Goal: Task Accomplishment & Management: Use online tool/utility

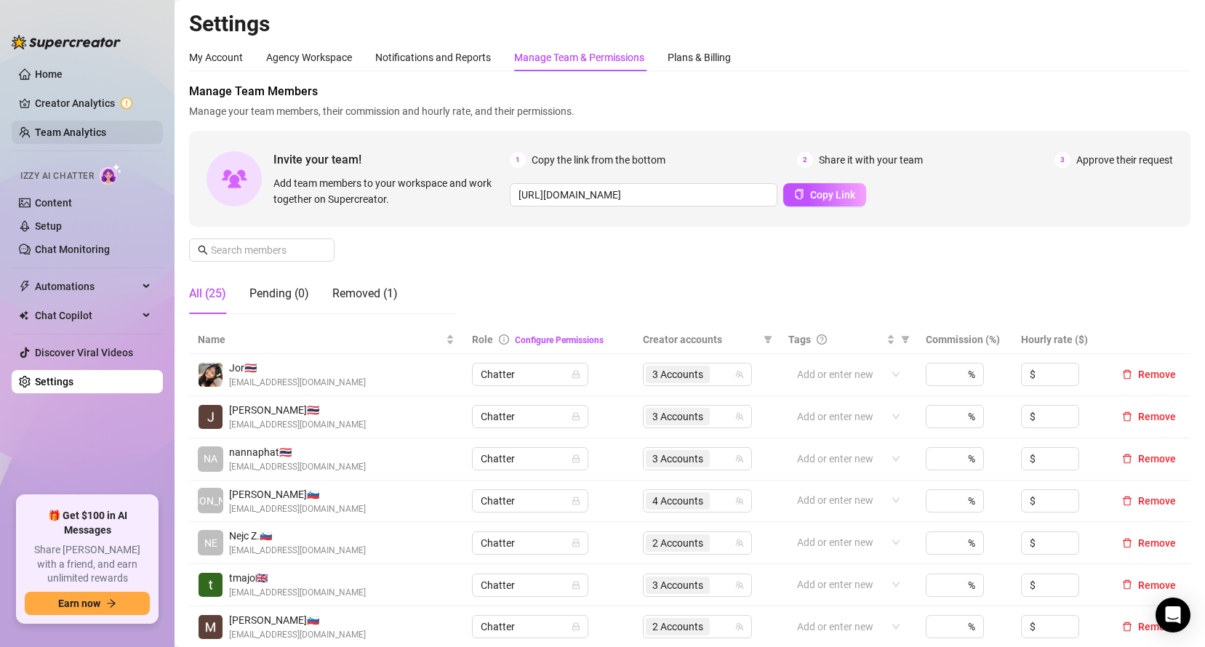
click at [35, 129] on link "Team Analytics" at bounding box center [70, 133] width 71 height 12
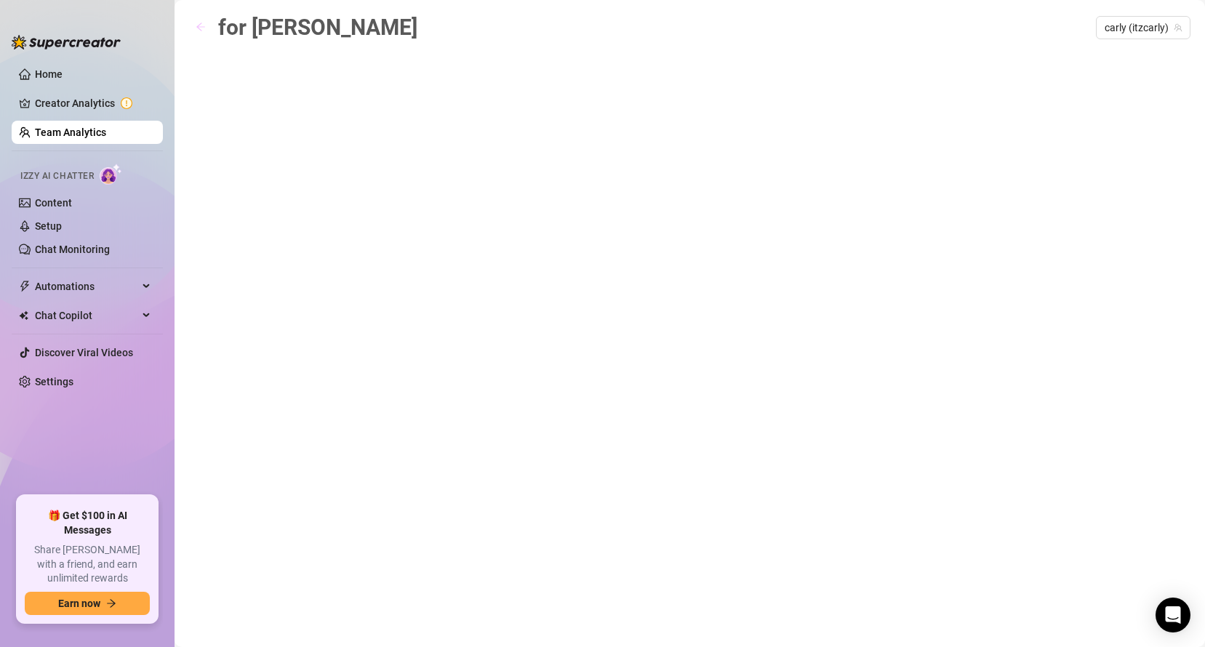
click at [193, 18] on button "button" at bounding box center [200, 27] width 23 height 23
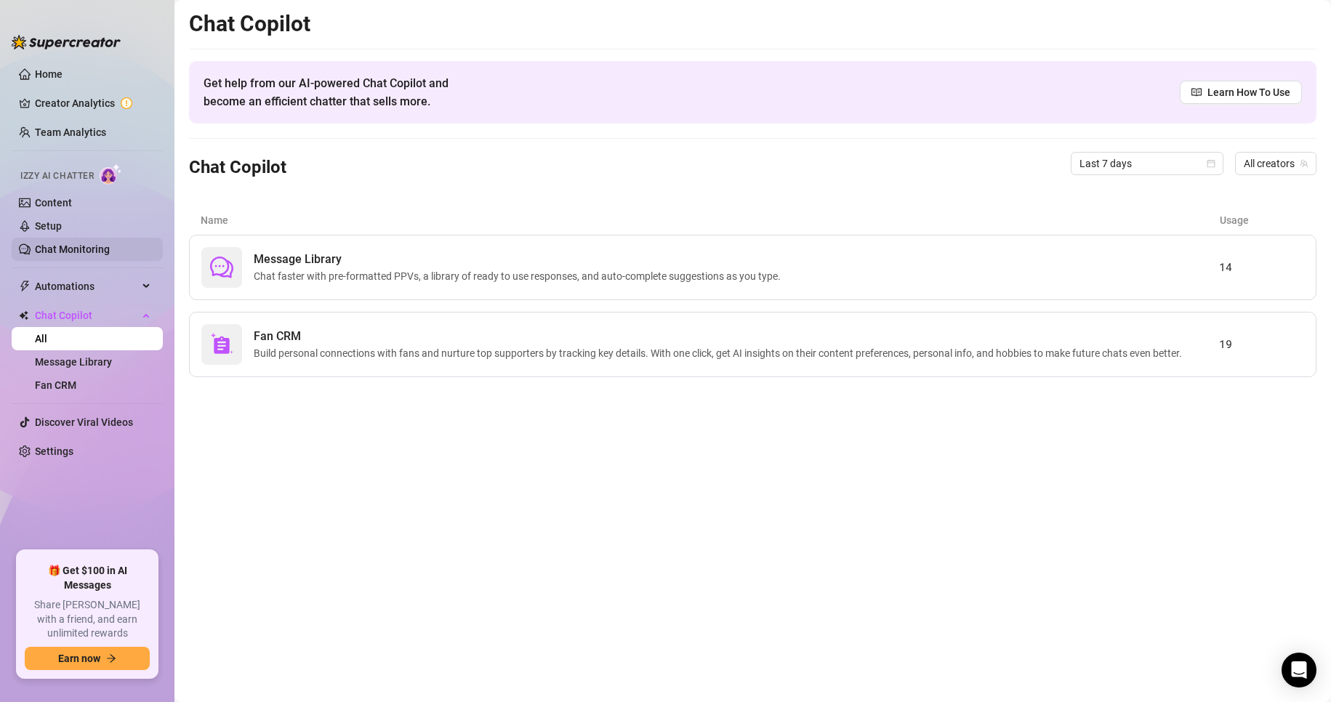
click at [101, 246] on link "Chat Monitoring" at bounding box center [72, 250] width 75 height 12
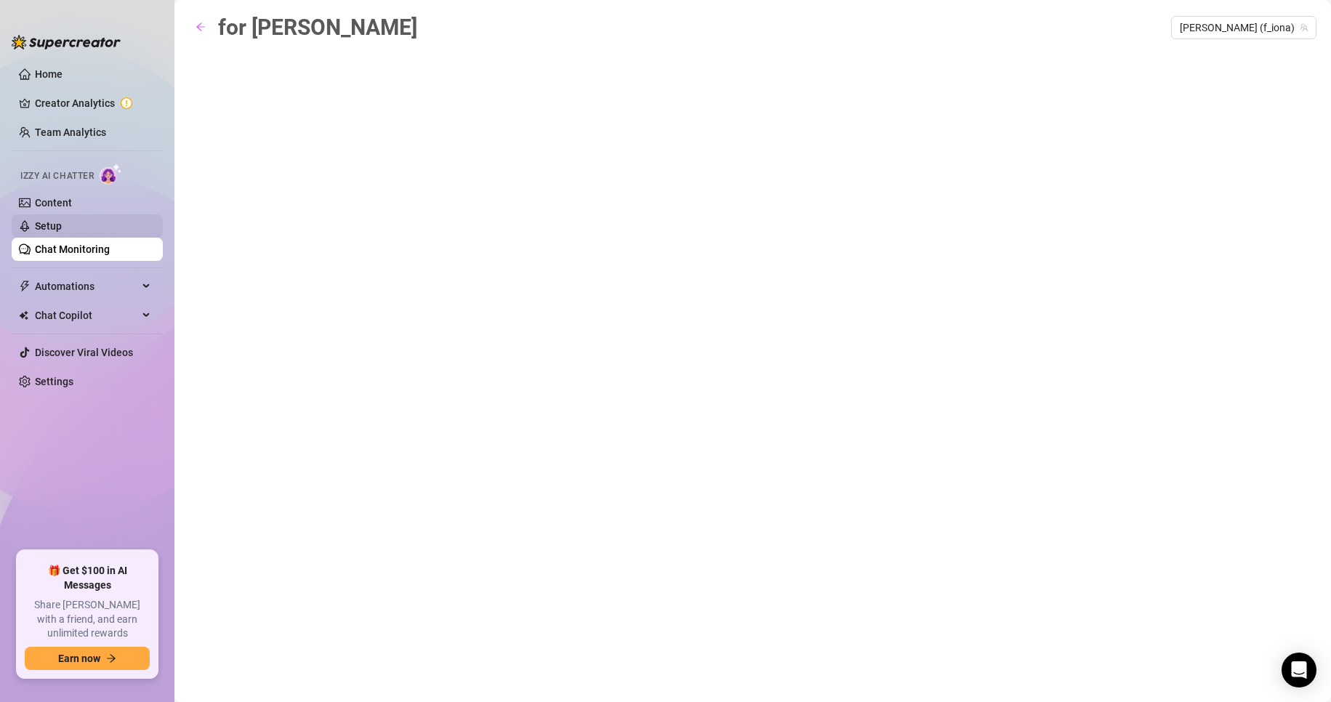
click at [62, 229] on link "Setup" at bounding box center [48, 226] width 27 height 12
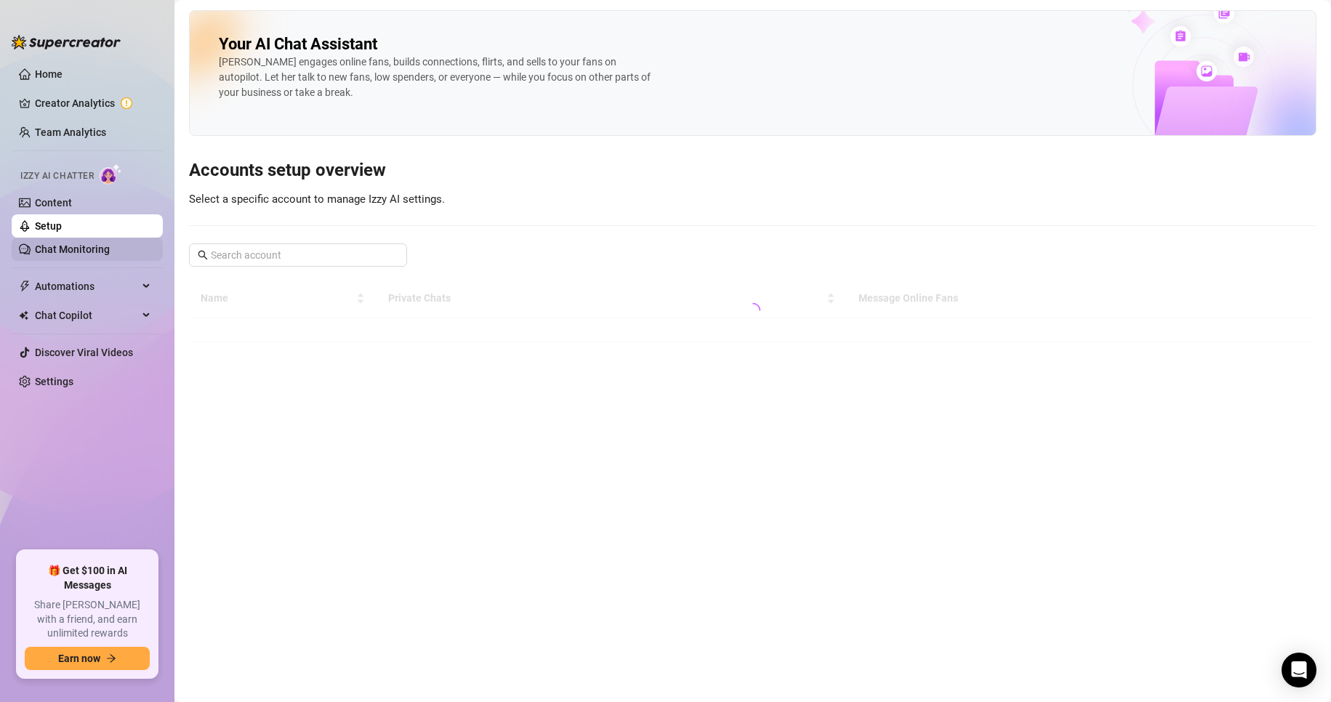
click at [85, 244] on link "Chat Monitoring" at bounding box center [72, 250] width 75 height 12
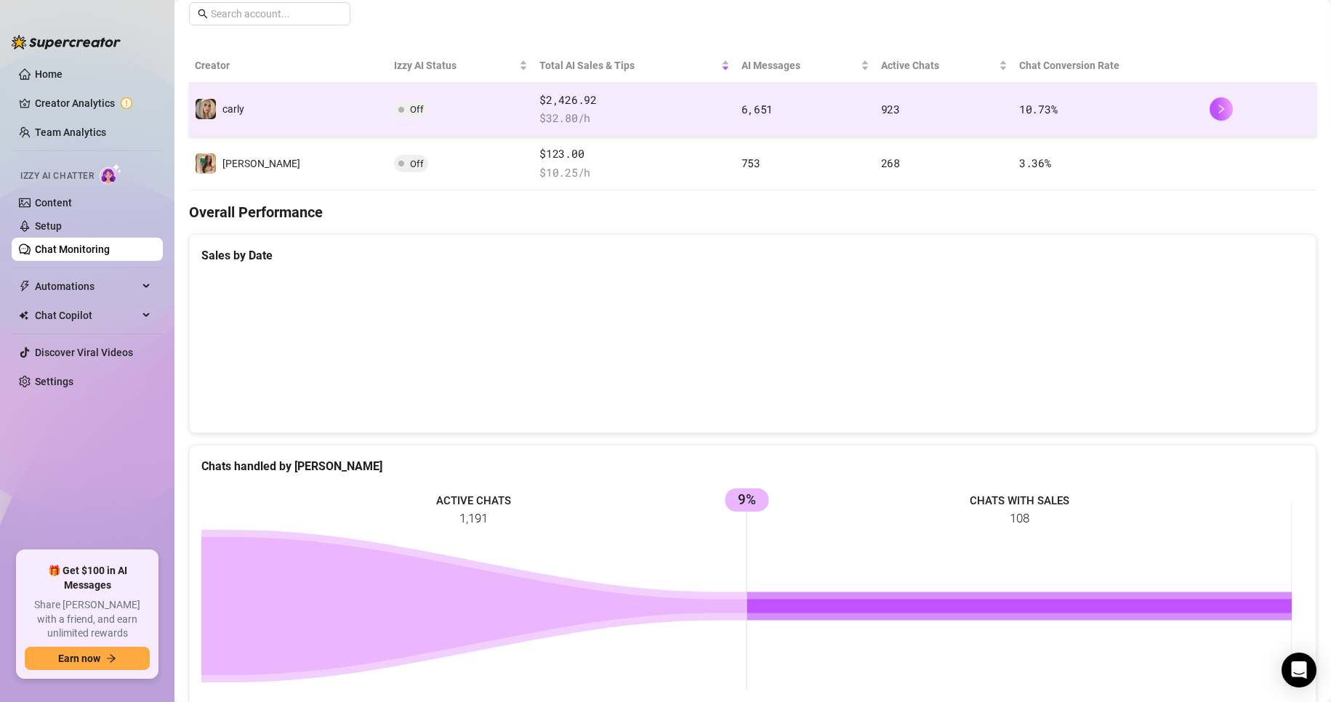
scroll to position [238, 0]
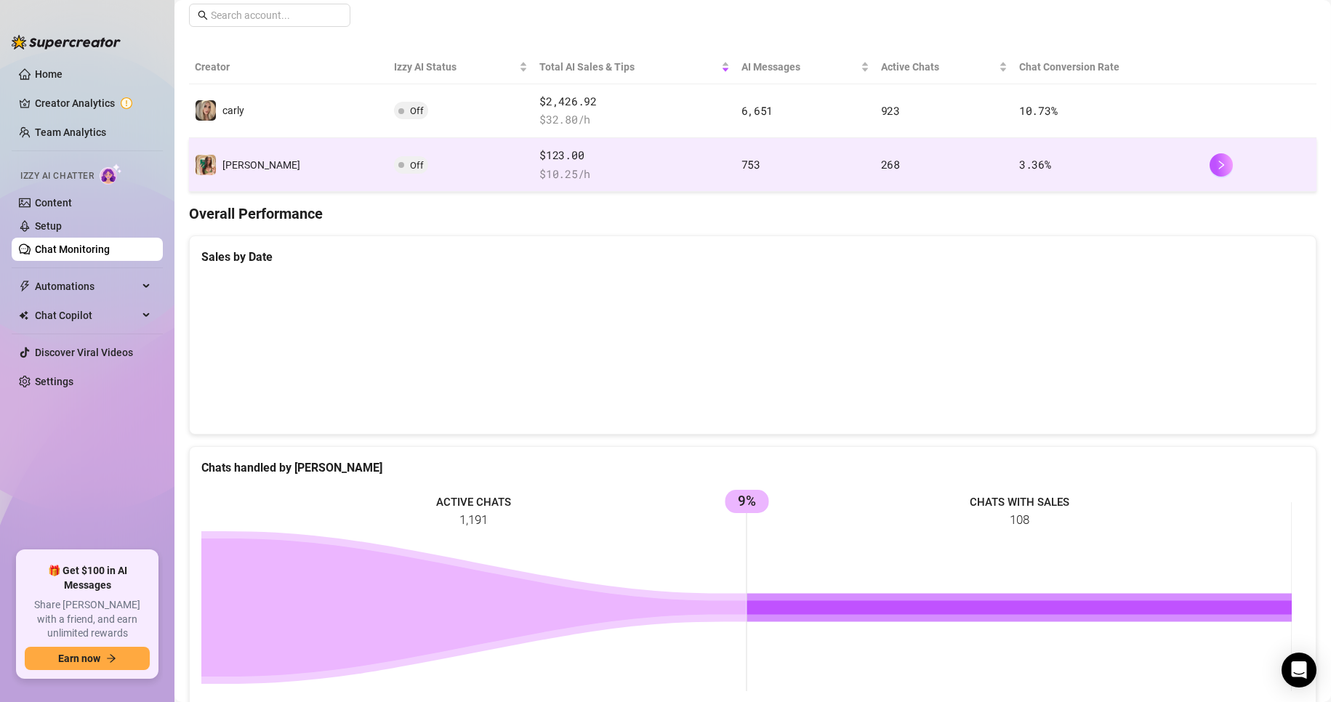
click at [281, 156] on td "[PERSON_NAME]" at bounding box center [288, 165] width 199 height 54
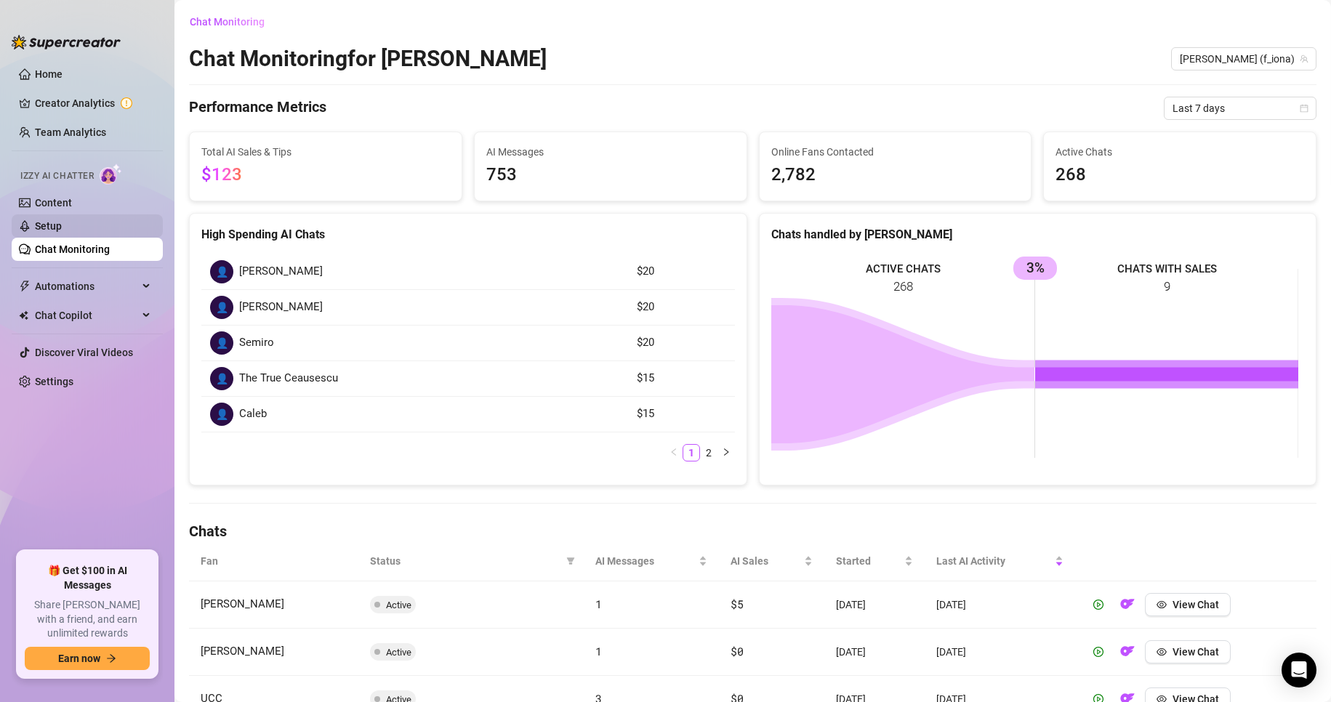
click at [62, 232] on link "Setup" at bounding box center [48, 226] width 27 height 12
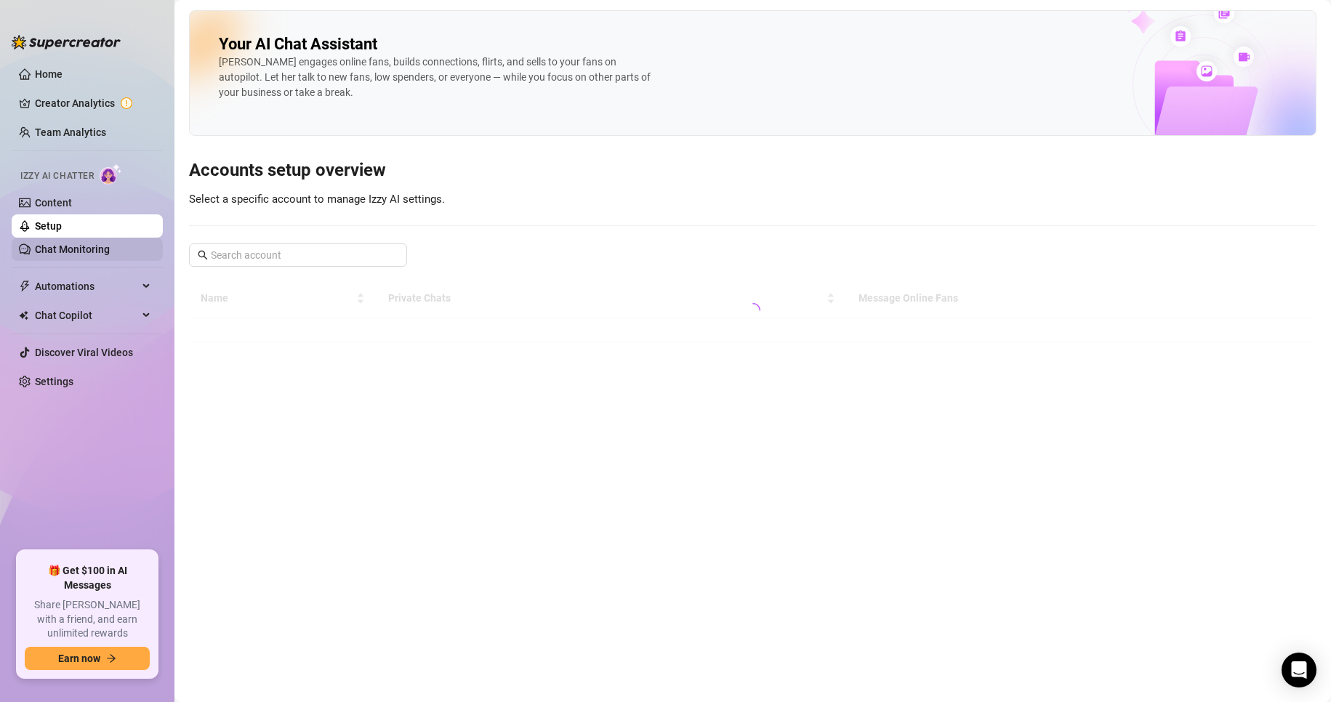
click at [79, 244] on link "Chat Monitoring" at bounding box center [72, 250] width 75 height 12
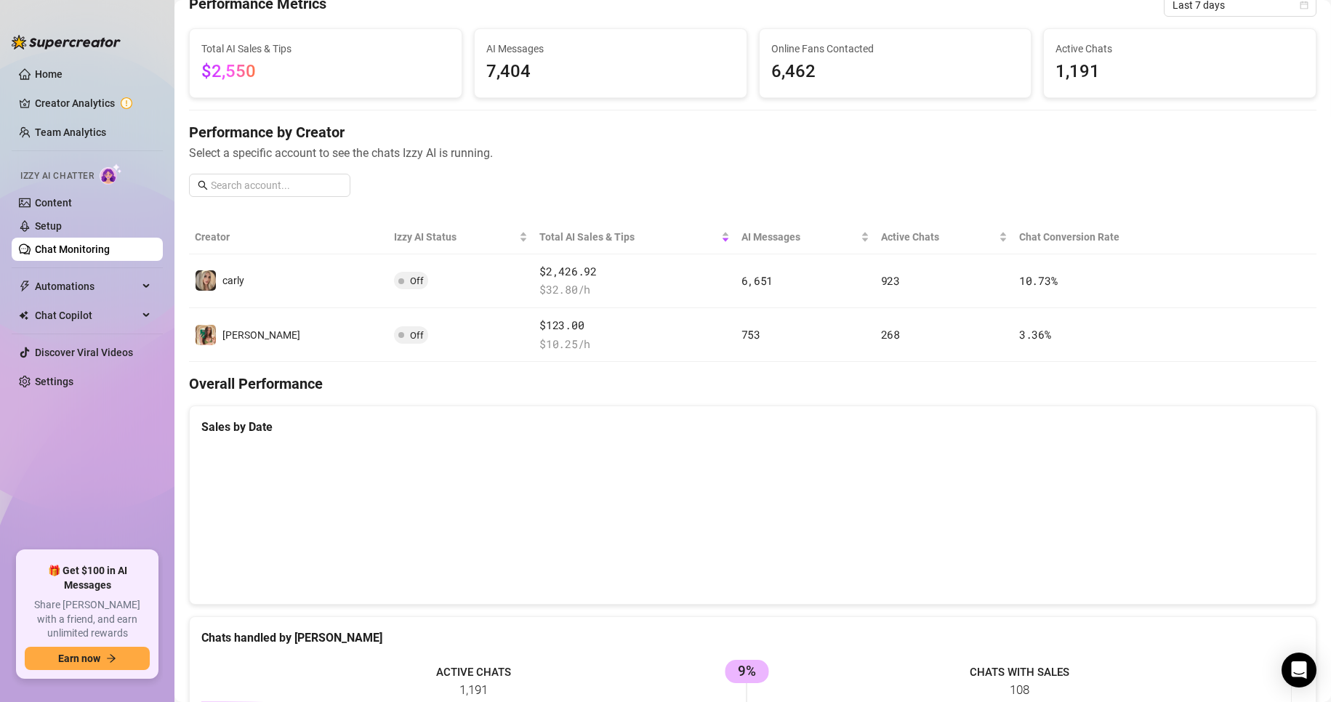
scroll to position [42, 0]
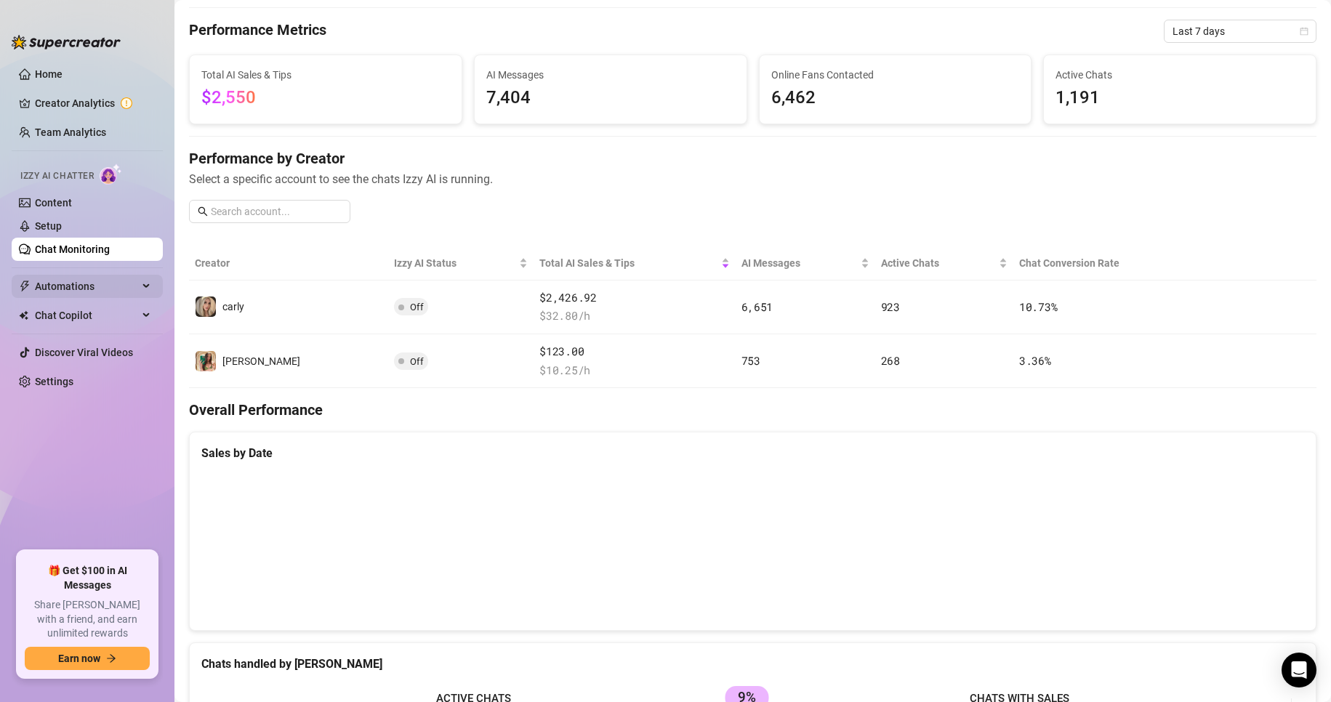
click at [129, 277] on span "Automations" at bounding box center [86, 286] width 103 height 23
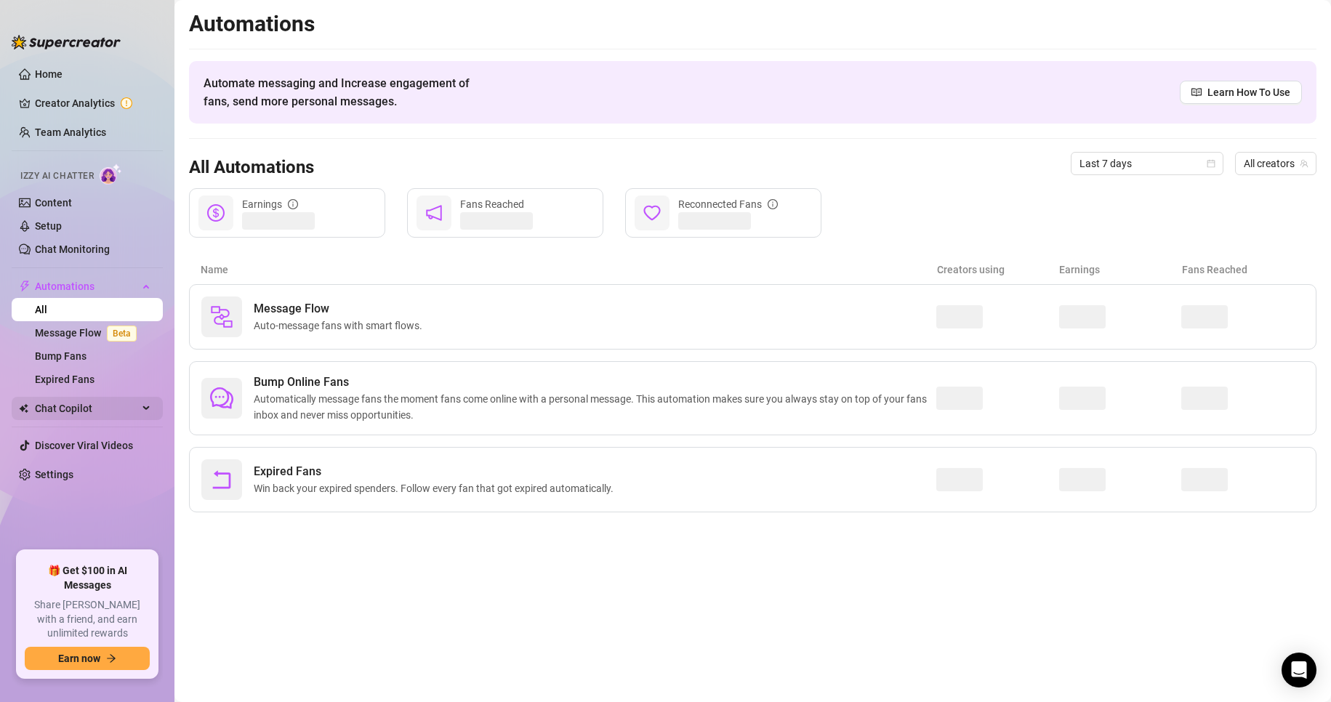
click at [100, 399] on span "Chat Copilot" at bounding box center [86, 408] width 103 height 23
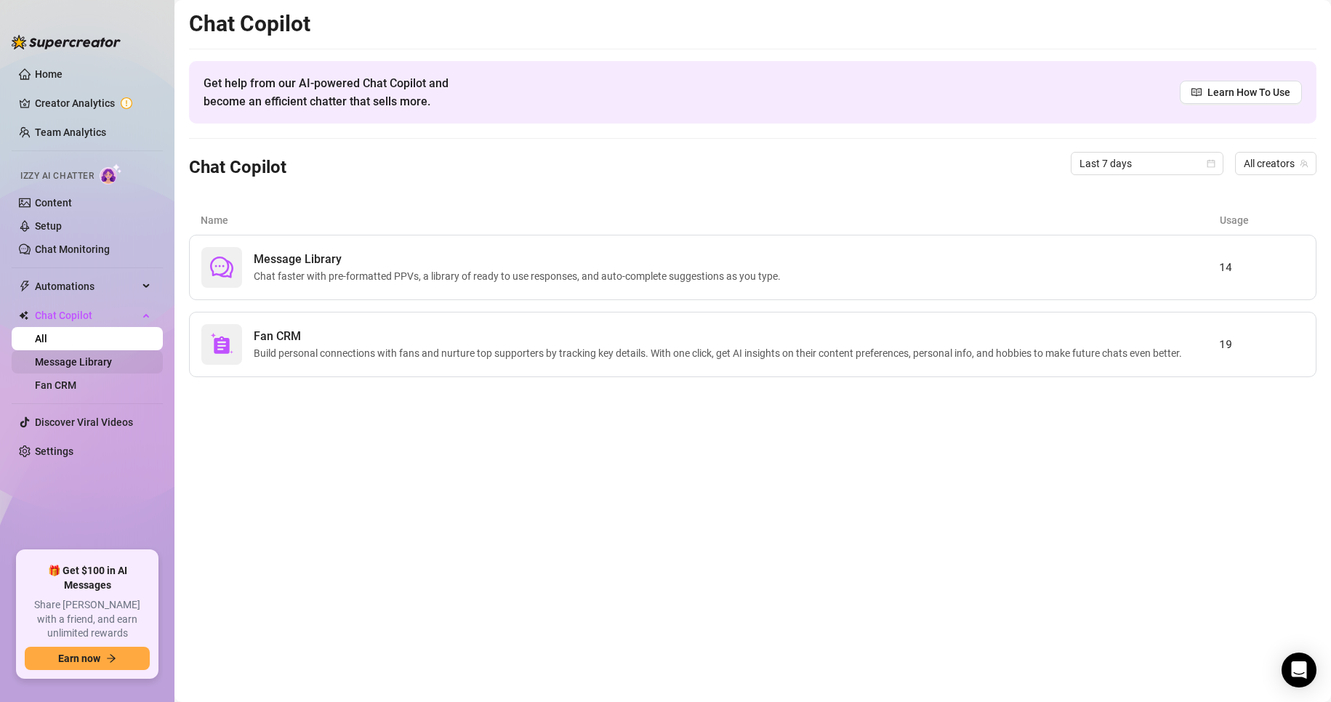
click at [87, 356] on link "Message Library" at bounding box center [73, 362] width 77 height 12
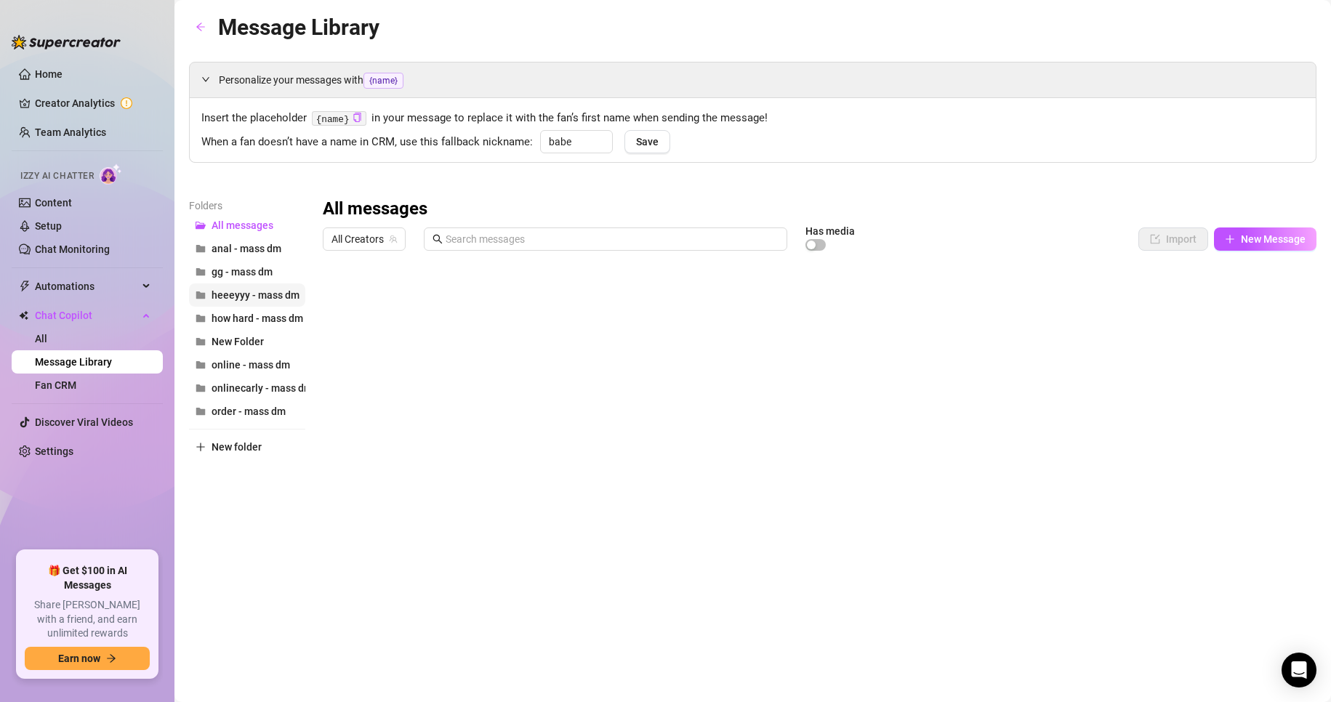
click at [262, 292] on span "heeeyyy - mass dm" at bounding box center [256, 295] width 88 height 12
click at [246, 270] on span "gg - mass dm" at bounding box center [242, 272] width 61 height 12
click at [252, 370] on span "online - mass dm" at bounding box center [251, 365] width 79 height 12
click at [252, 382] on span "onlinecarly - mass dm" at bounding box center [262, 388] width 101 height 12
click at [265, 300] on span "heeeyyy - mass dm" at bounding box center [256, 295] width 88 height 12
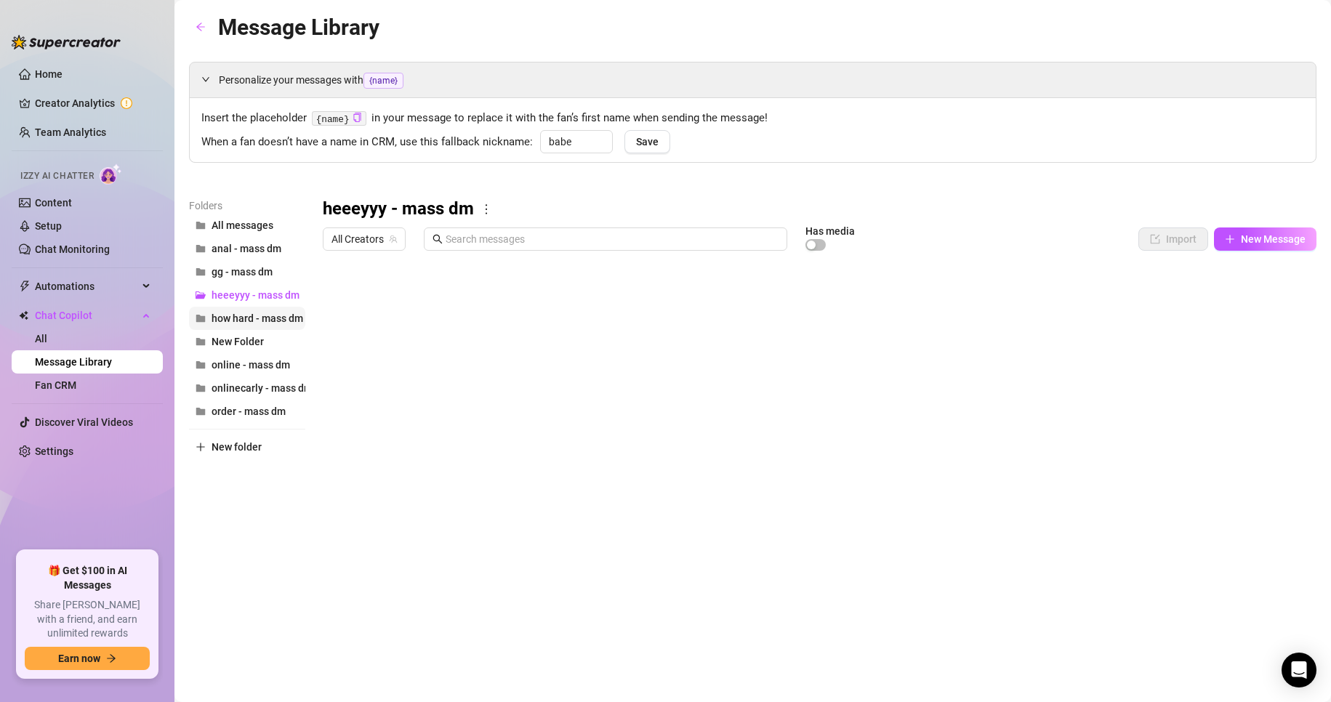
click at [268, 311] on button "how hard - mass dm" at bounding box center [247, 318] width 116 height 23
click at [242, 273] on span "gg - mass dm" at bounding box center [242, 272] width 61 height 12
click at [236, 247] on span "anal - mass dm" at bounding box center [247, 249] width 70 height 12
click at [249, 412] on span "order - mass dm" at bounding box center [249, 412] width 74 height 12
click at [607, 298] on div at bounding box center [820, 419] width 994 height 324
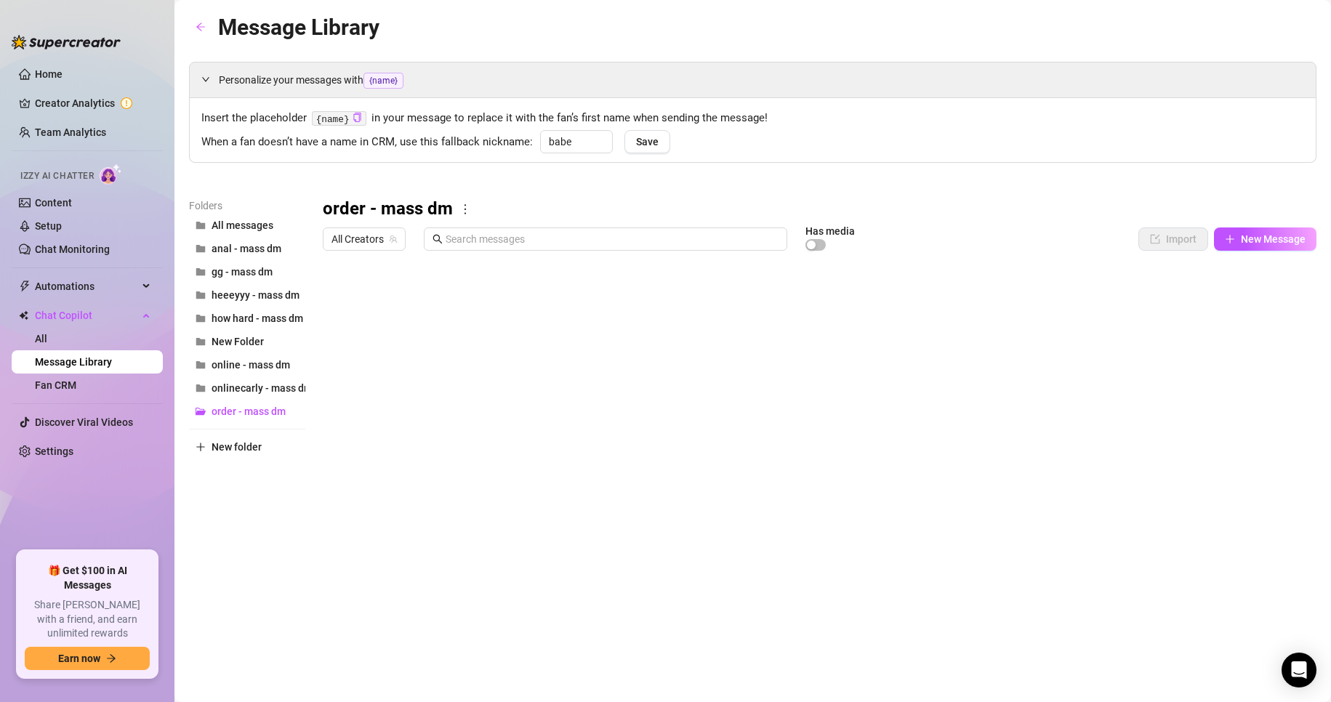
click at [363, 296] on div at bounding box center [820, 419] width 994 height 324
click at [956, 299] on div at bounding box center [820, 419] width 994 height 324
drag, startPoint x: 956, startPoint y: 299, endPoint x: 1135, endPoint y: 291, distance: 179.0
click at [1135, 291] on div at bounding box center [820, 419] width 994 height 324
click at [1061, 292] on div at bounding box center [820, 419] width 994 height 324
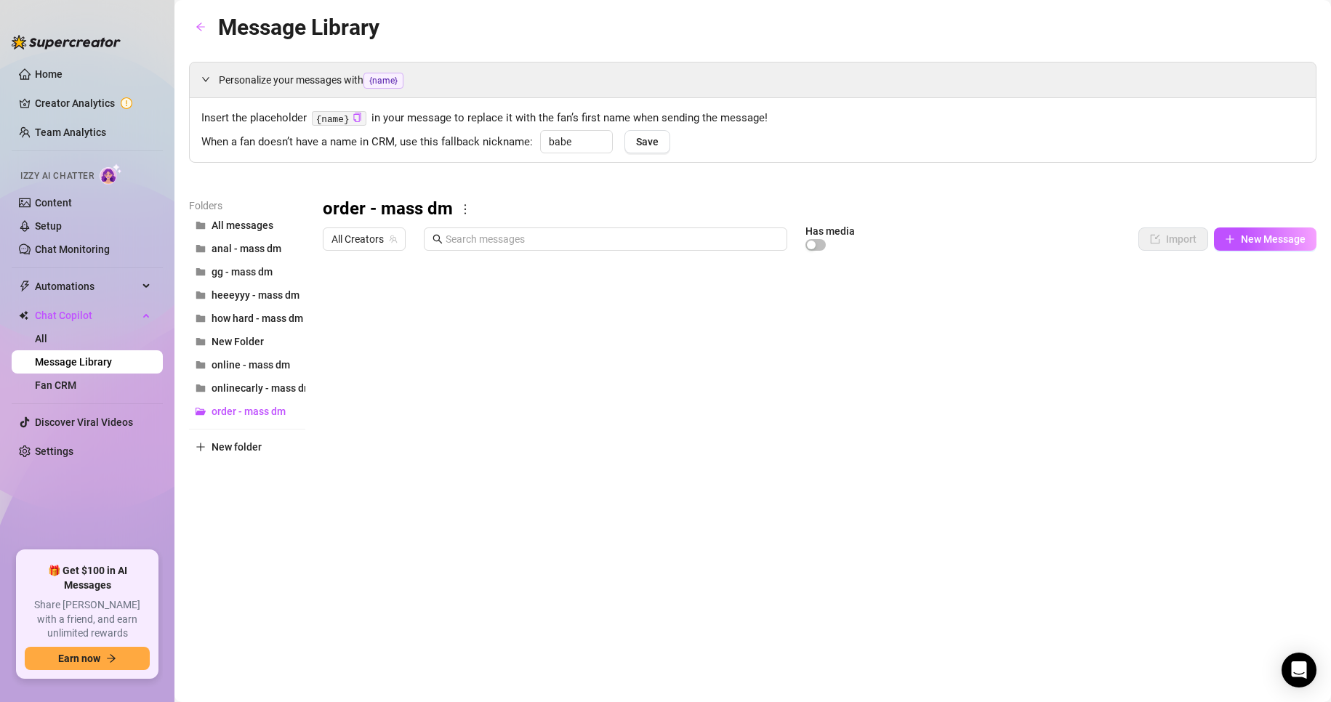
click at [1061, 292] on div at bounding box center [820, 419] width 994 height 324
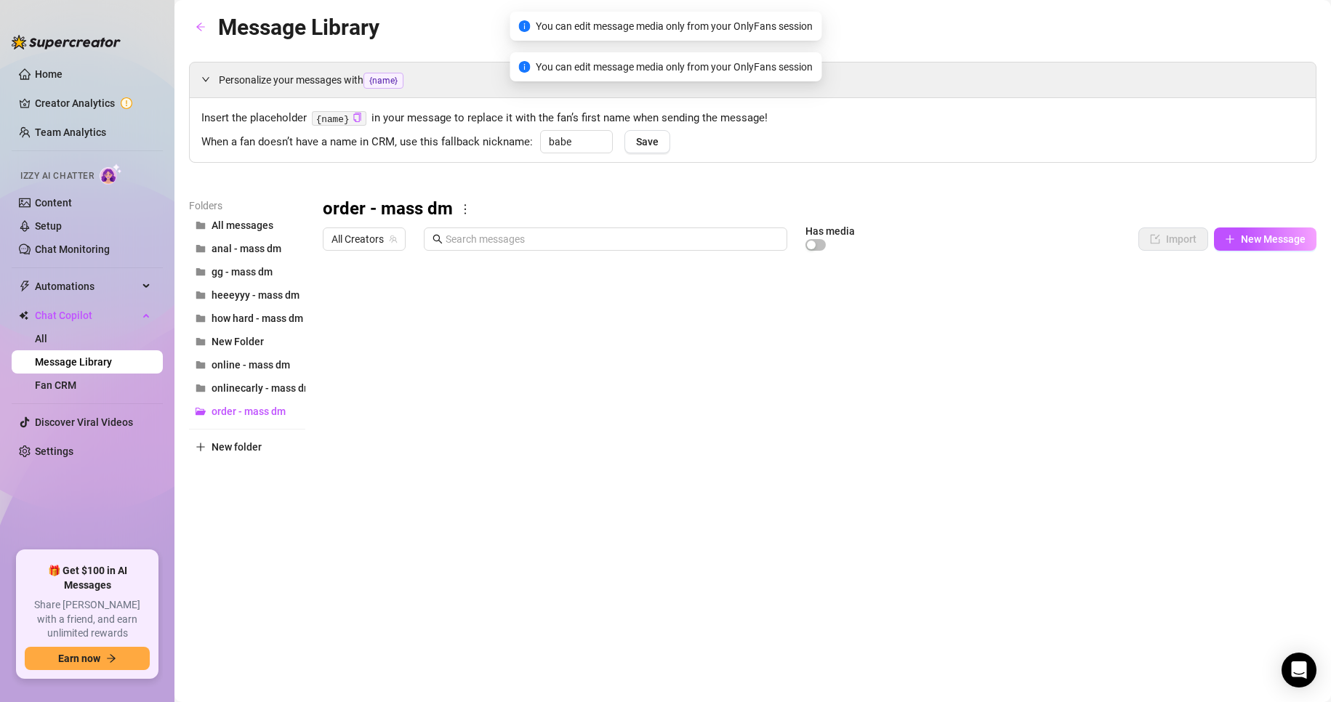
click at [939, 294] on div at bounding box center [820, 419] width 994 height 324
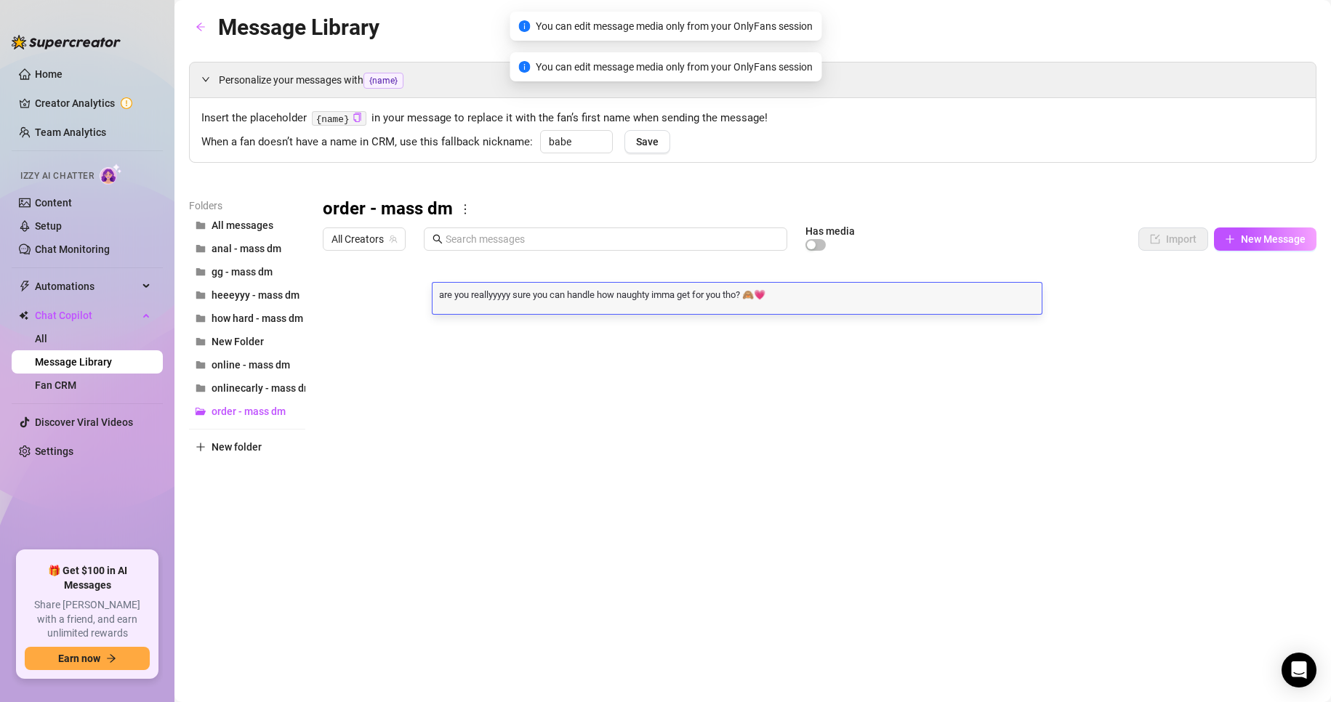
scroll to position [1, 0]
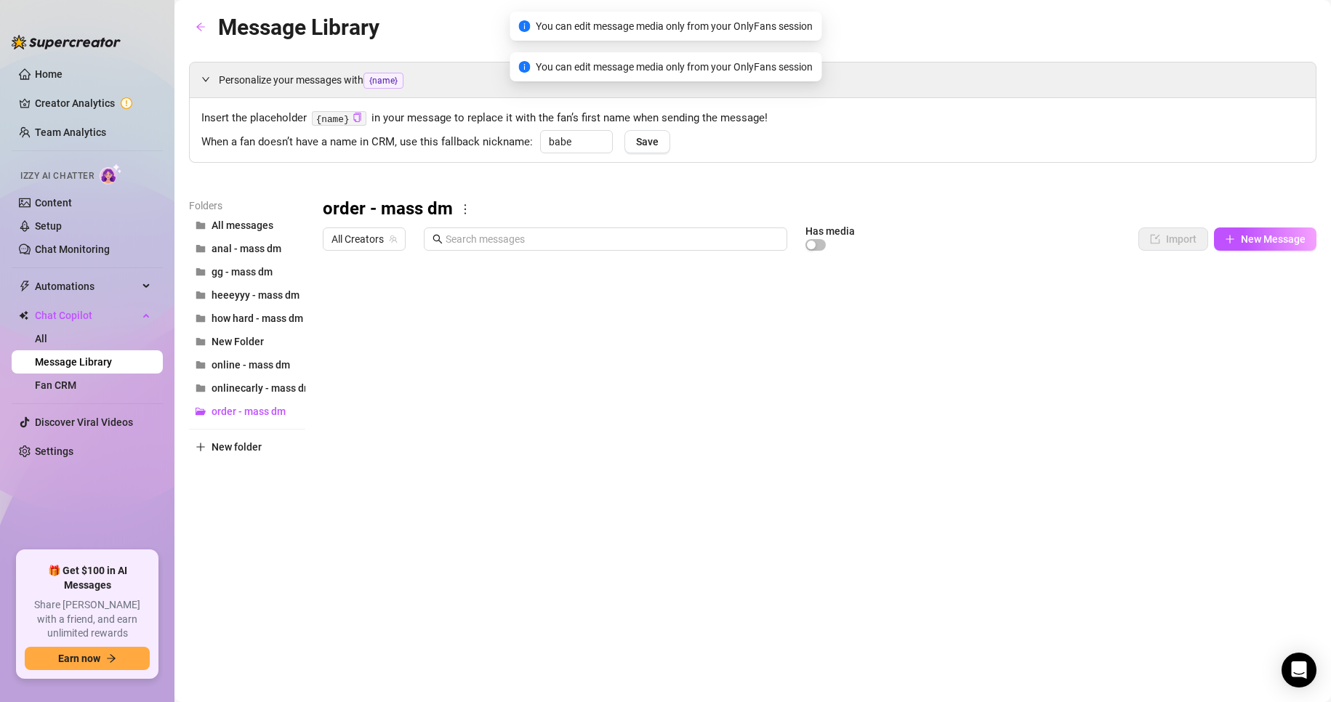
click at [830, 489] on div at bounding box center [820, 419] width 994 height 324
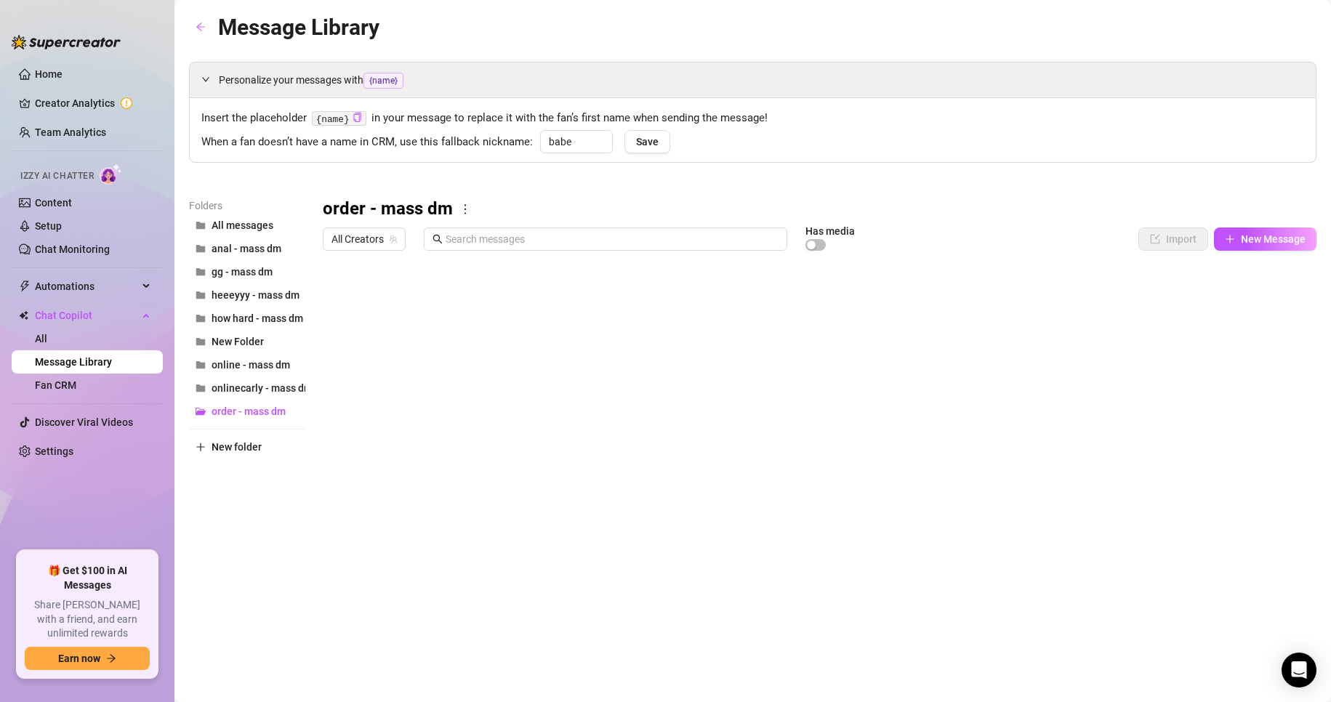
click at [856, 347] on div at bounding box center [820, 419] width 994 height 324
click at [569, 297] on div at bounding box center [820, 419] width 994 height 324
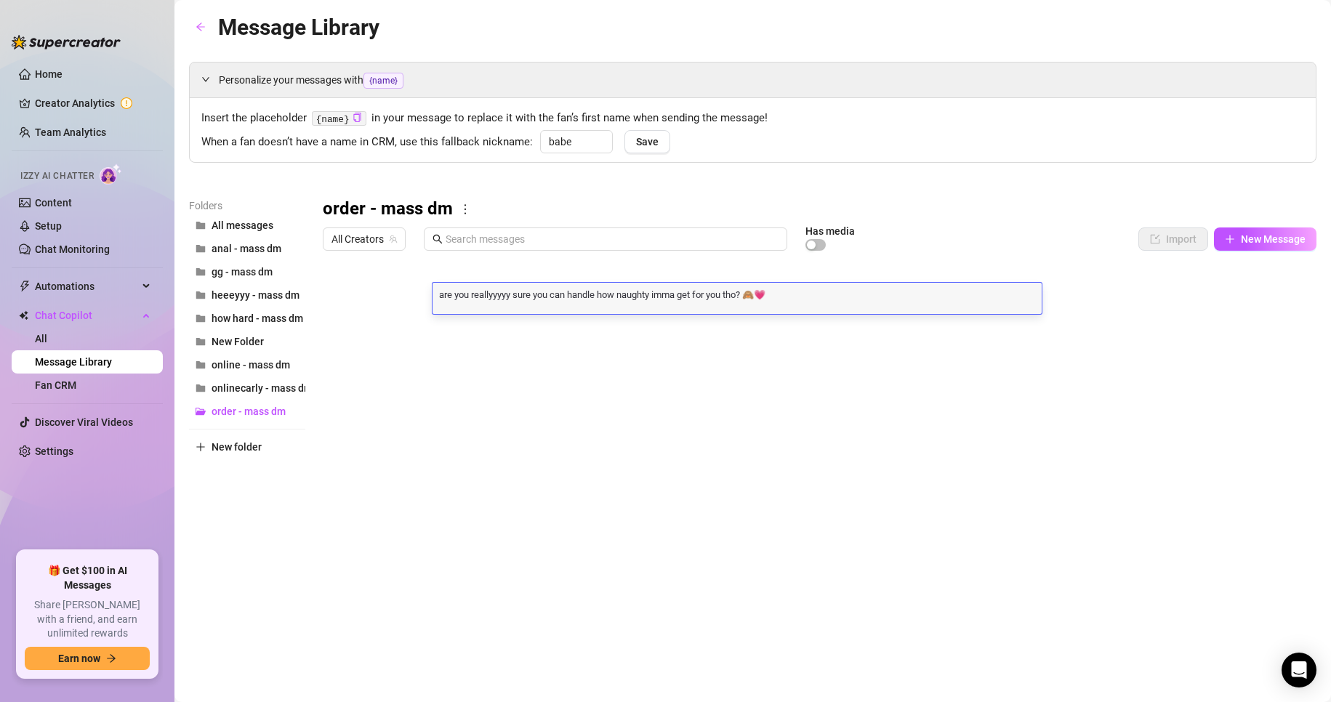
scroll to position [0, 0]
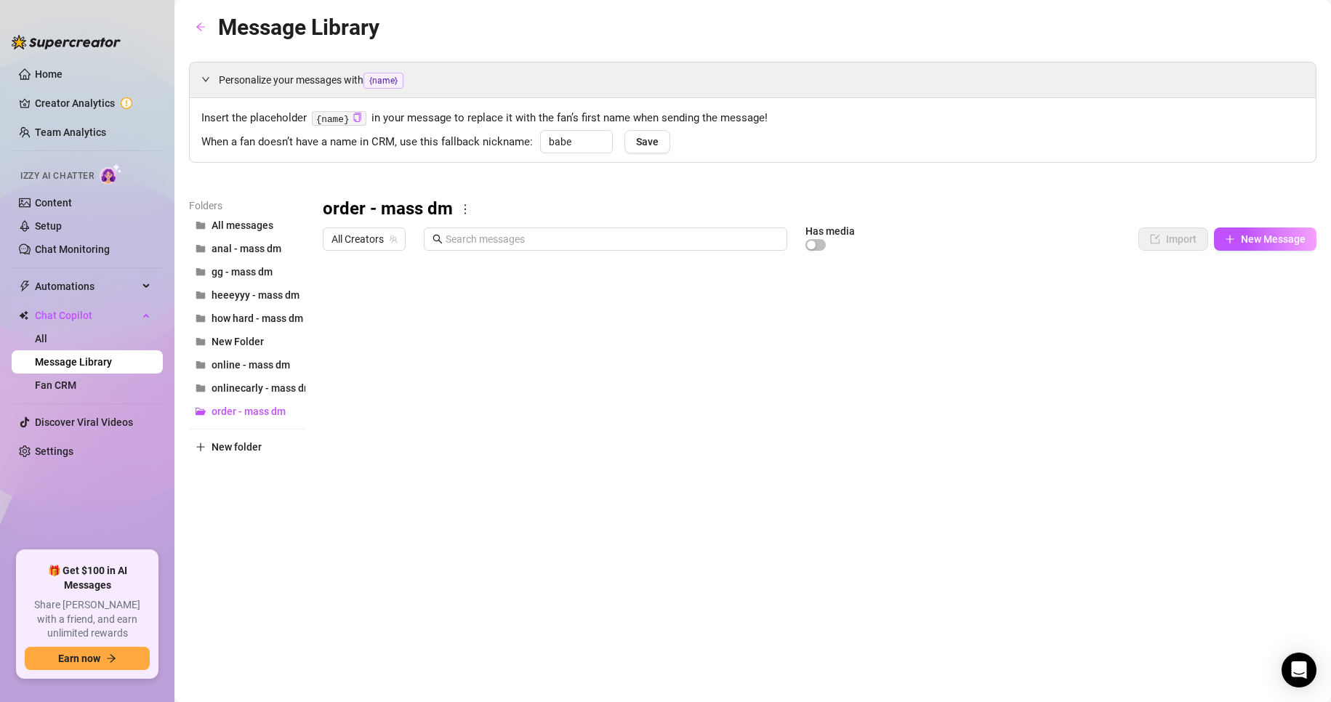
click at [575, 424] on div at bounding box center [820, 419] width 994 height 324
click at [273, 313] on span "how hard - mass dm" at bounding box center [258, 319] width 92 height 12
click at [568, 452] on div at bounding box center [820, 419] width 994 height 324
click at [808, 518] on div at bounding box center [820, 419] width 994 height 324
click at [54, 74] on link "Home" at bounding box center [49, 74] width 28 height 12
